Goal: Information Seeking & Learning: Learn about a topic

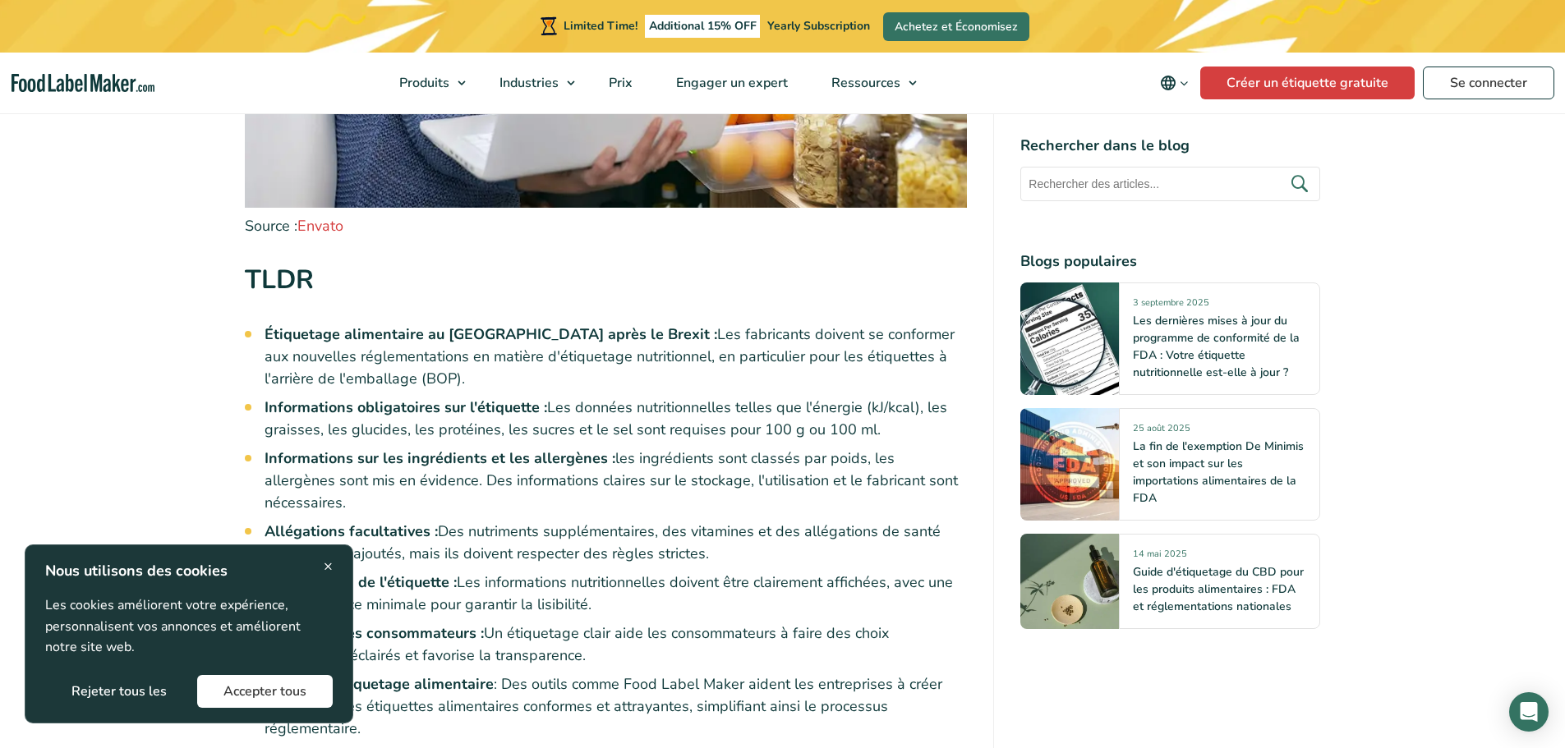
click at [333, 568] on div "× Nous utilisons des cookies Les cookies améliorent votre expérience, personnal…" at bounding box center [189, 634] width 329 height 179
click at [329, 565] on span "×" at bounding box center [328, 566] width 9 height 22
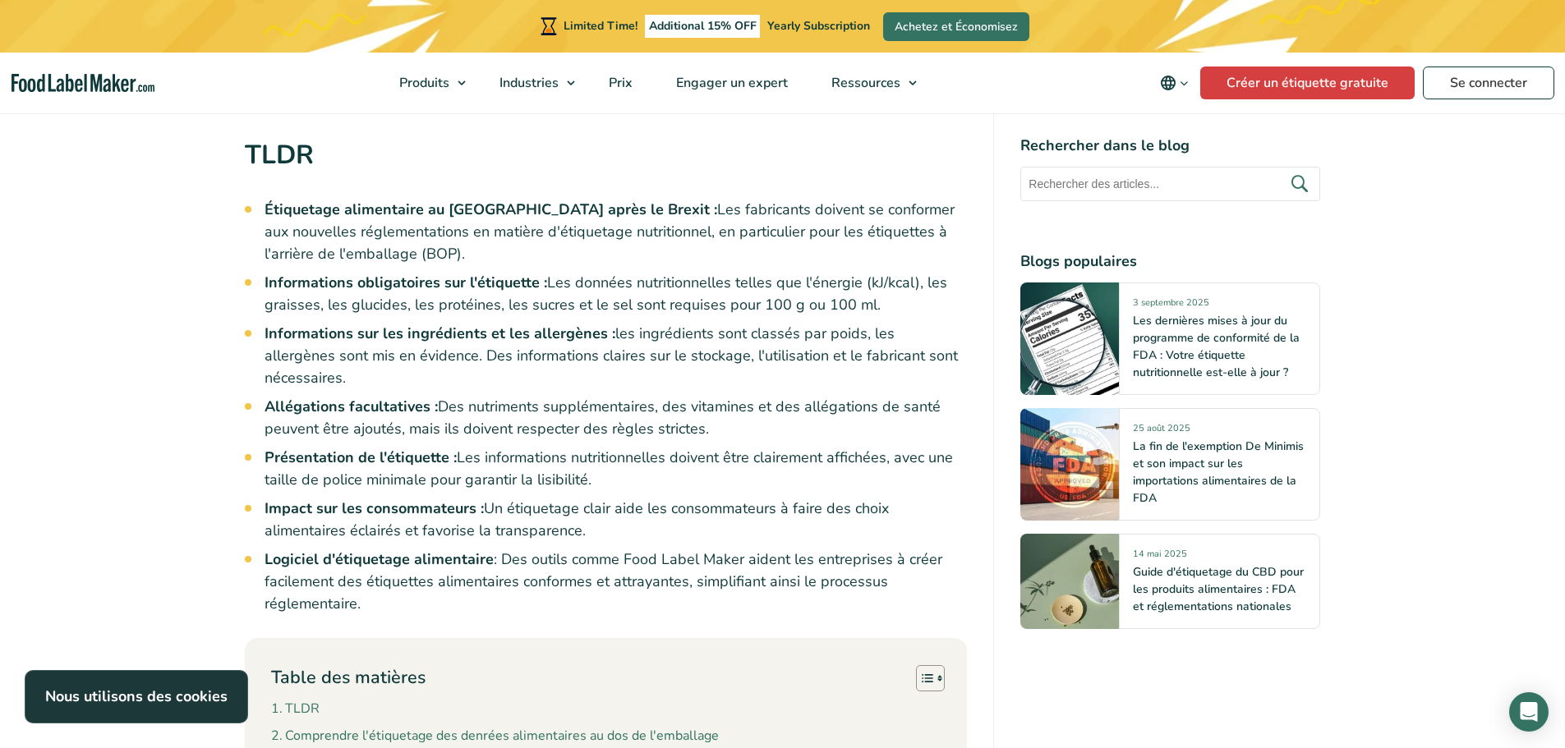
scroll to position [1549, 0]
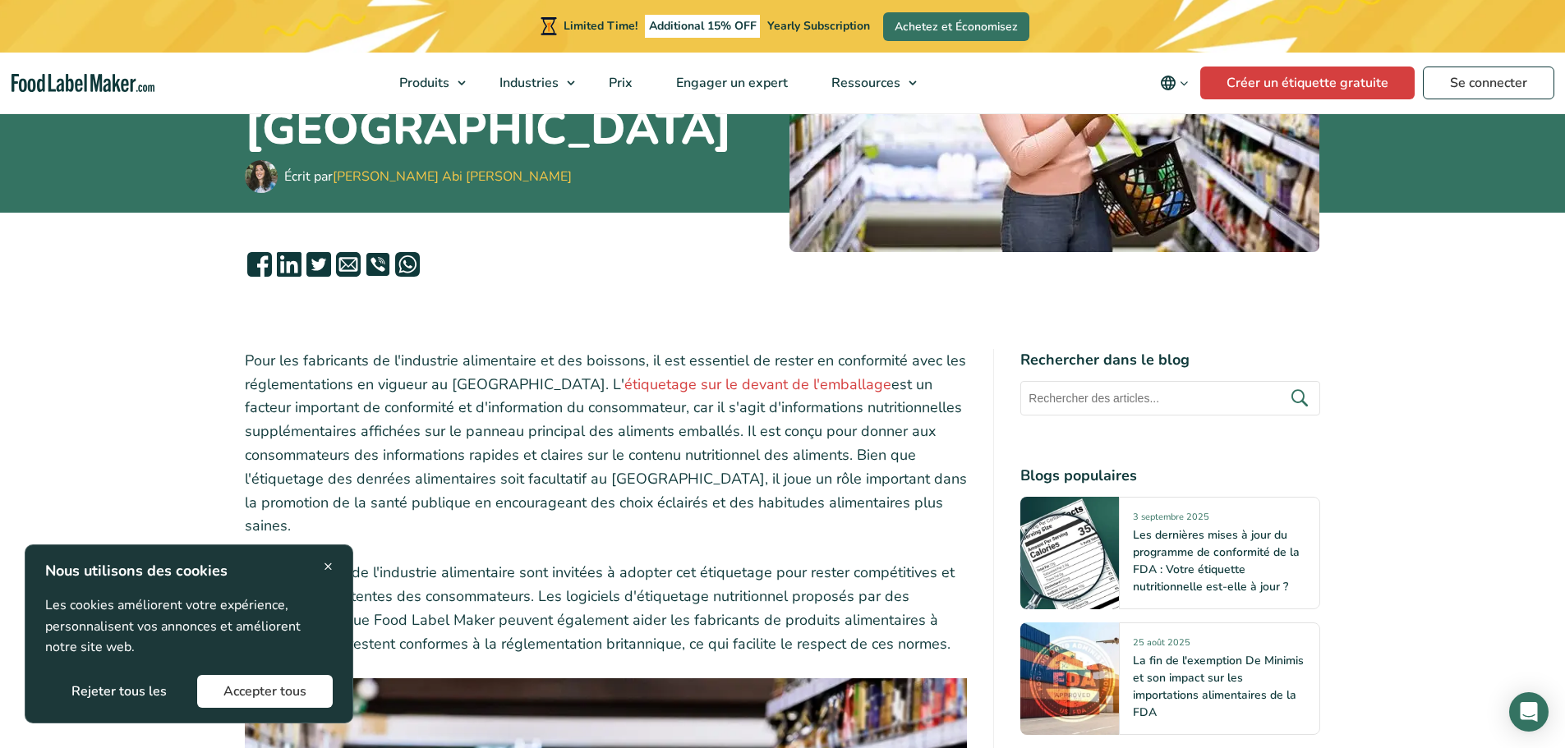
scroll to position [493, 0]
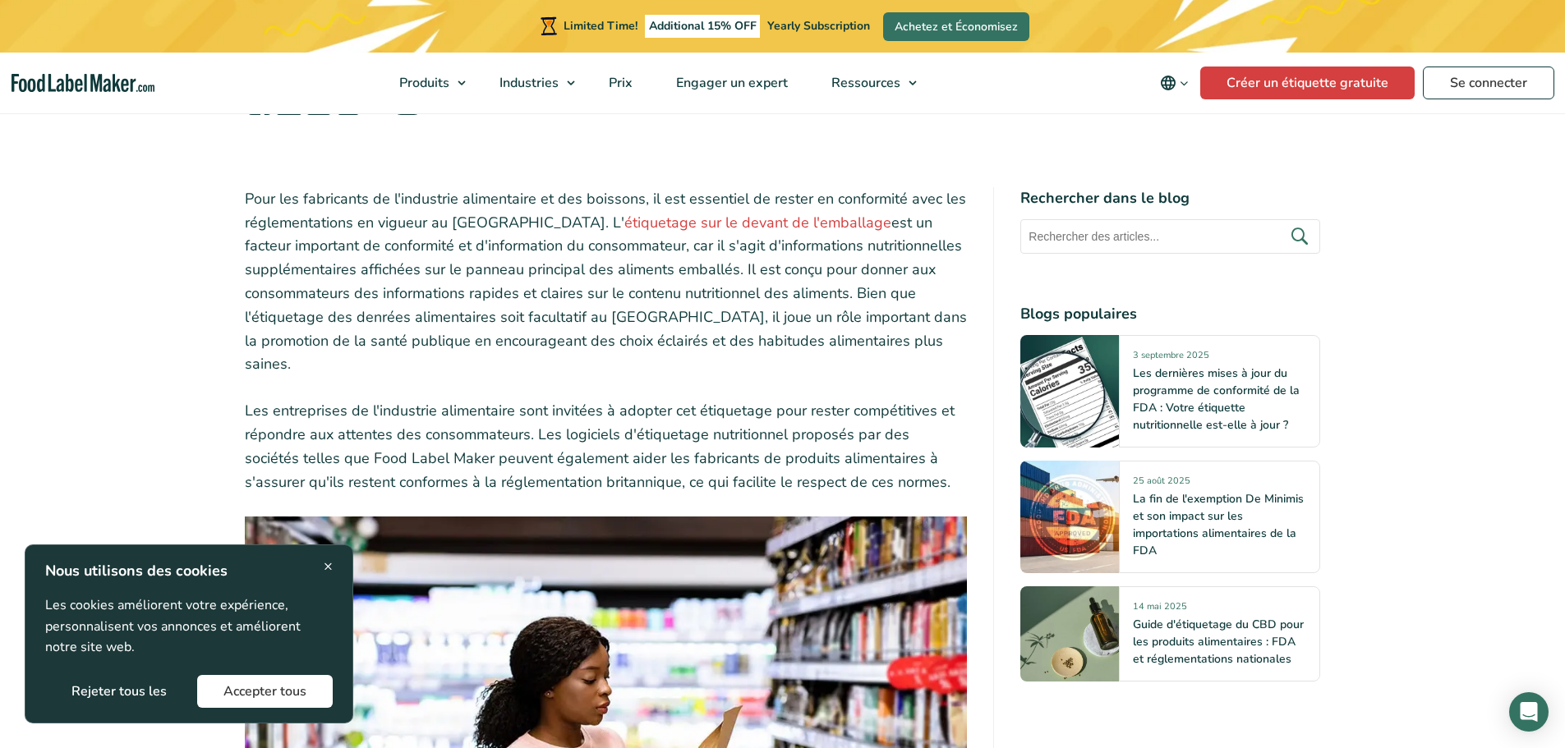
click at [325, 567] on span "×" at bounding box center [328, 566] width 9 height 22
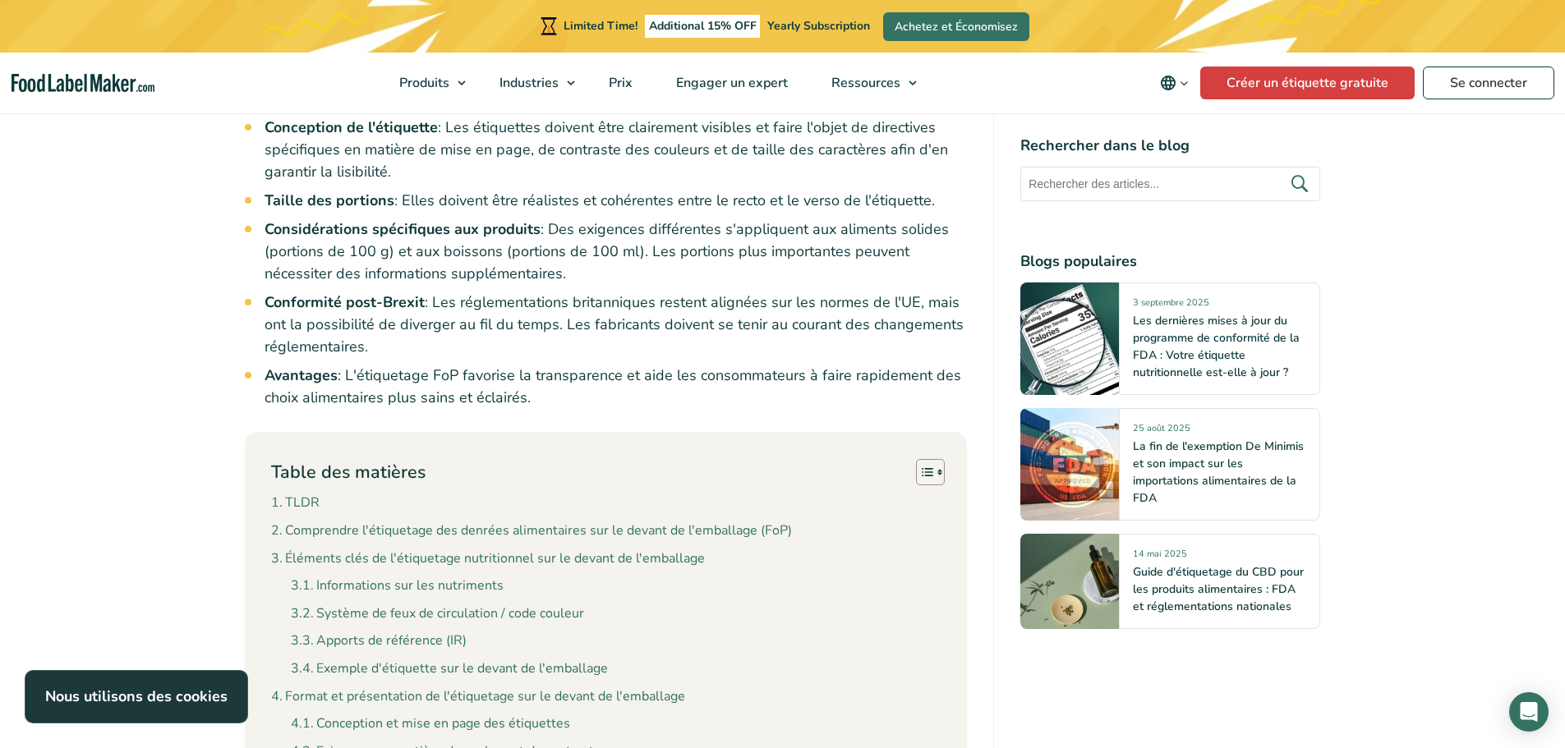
scroll to position [1971, 0]
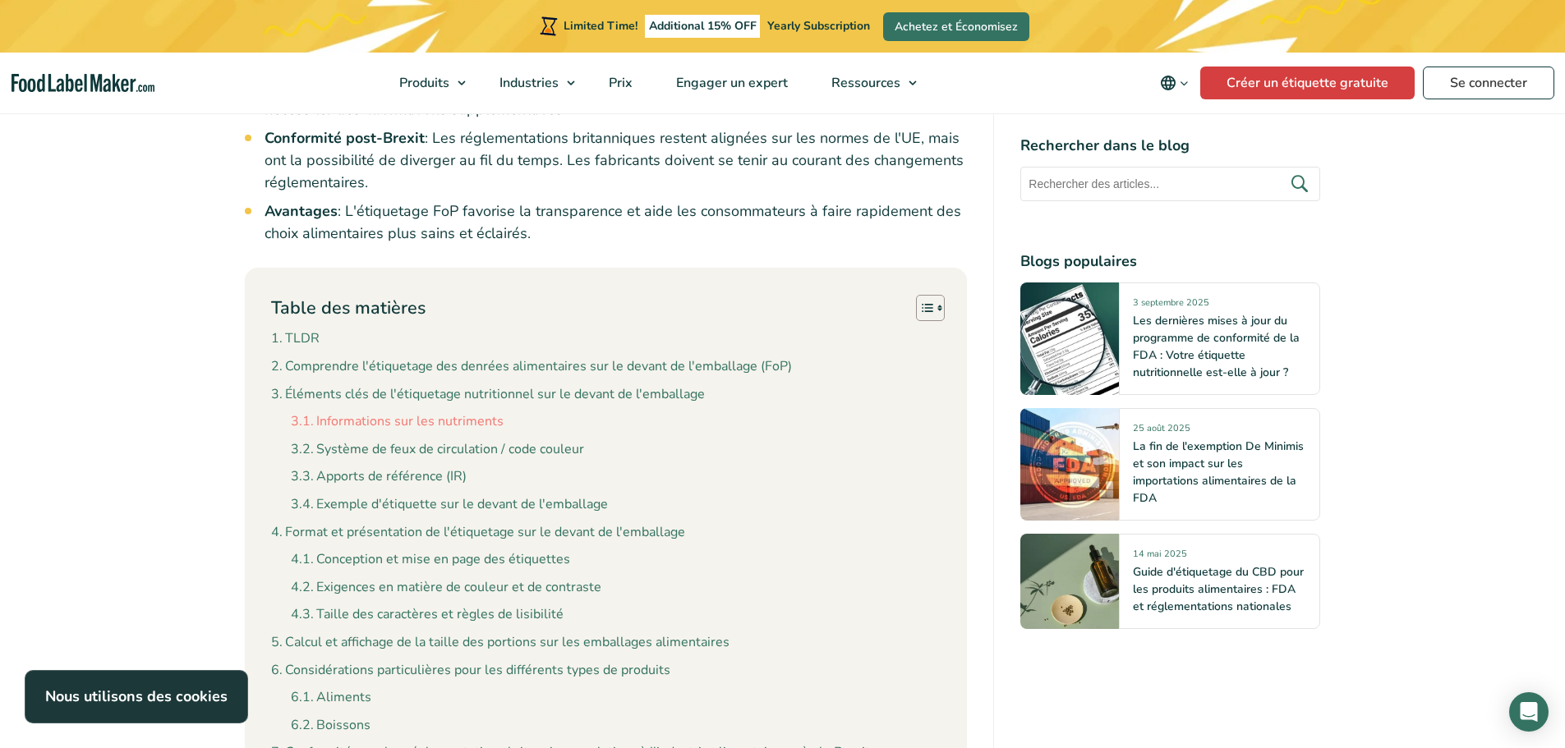
click at [426, 412] on link "Informations sur les nutriments" at bounding box center [397, 422] width 213 height 21
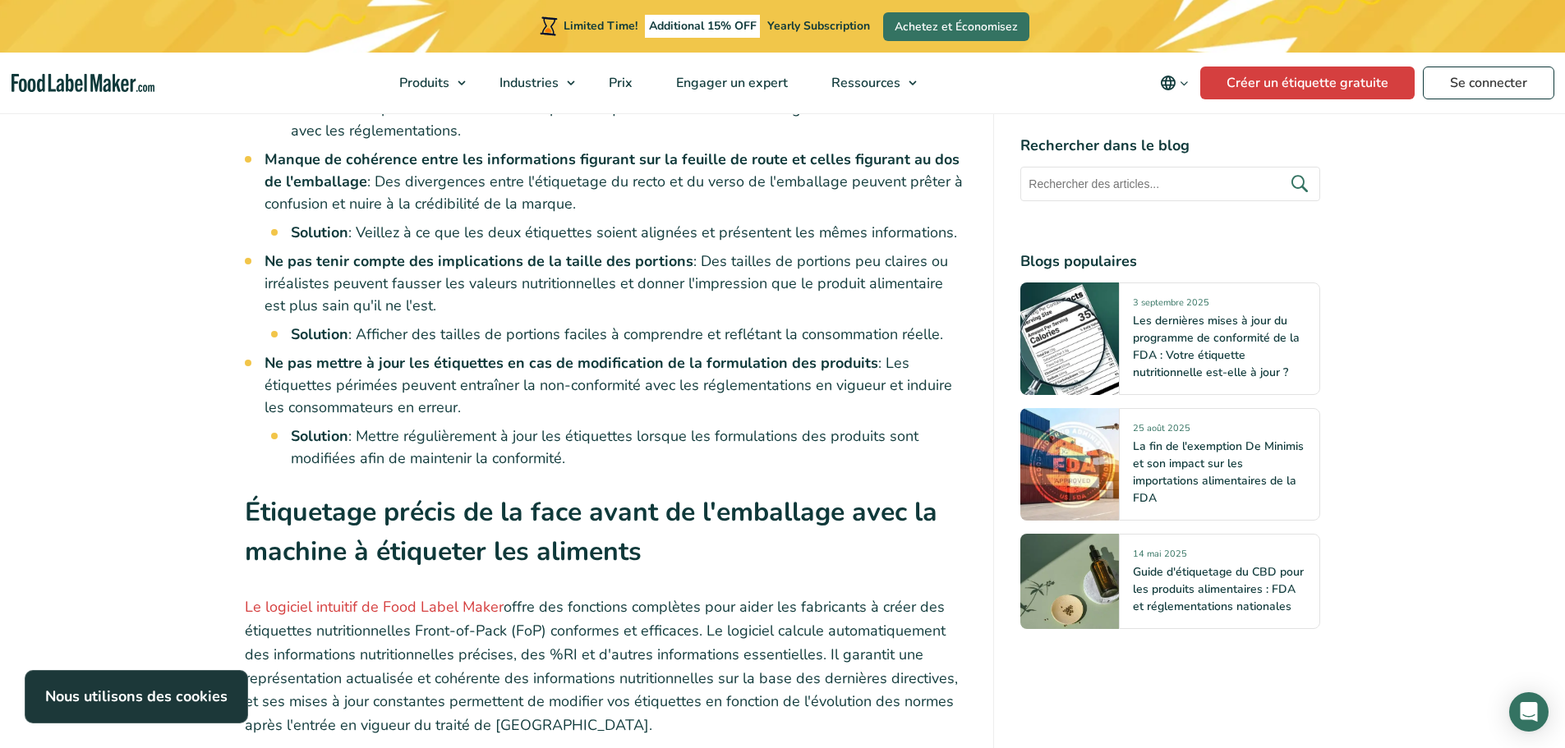
scroll to position [12962, 0]
